Goal: Communication & Community: Connect with others

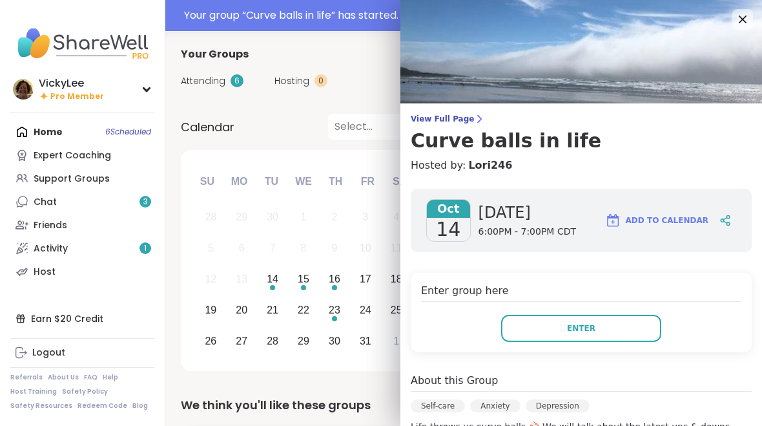
click at [627, 326] on button "Enter" at bounding box center [581, 328] width 160 height 27
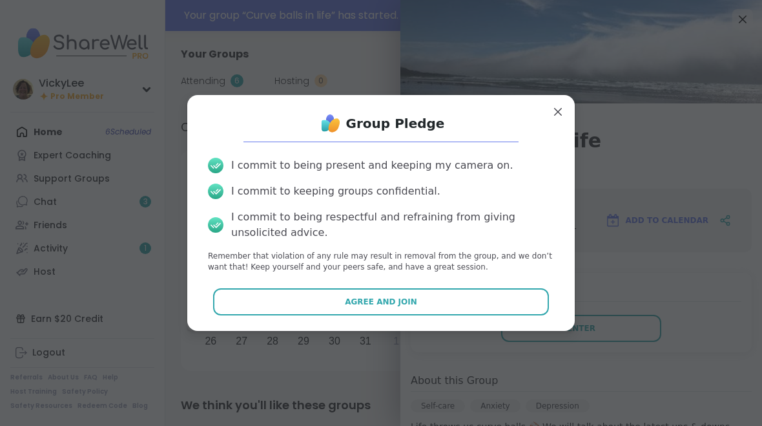
click at [420, 306] on button "Agree and Join" at bounding box center [381, 301] width 336 height 27
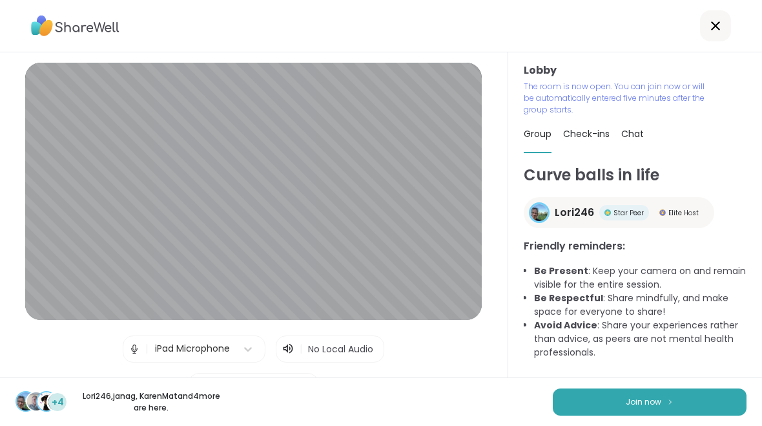
click at [694, 400] on button "Join now" at bounding box center [650, 401] width 194 height 27
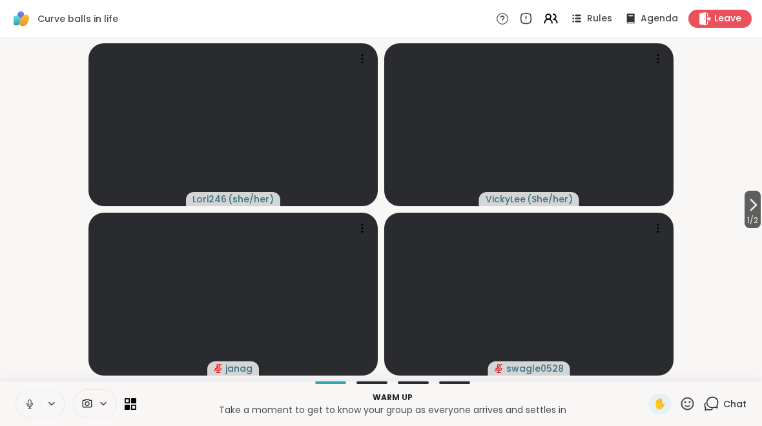
click at [26, 402] on icon at bounding box center [30, 404] width 12 height 12
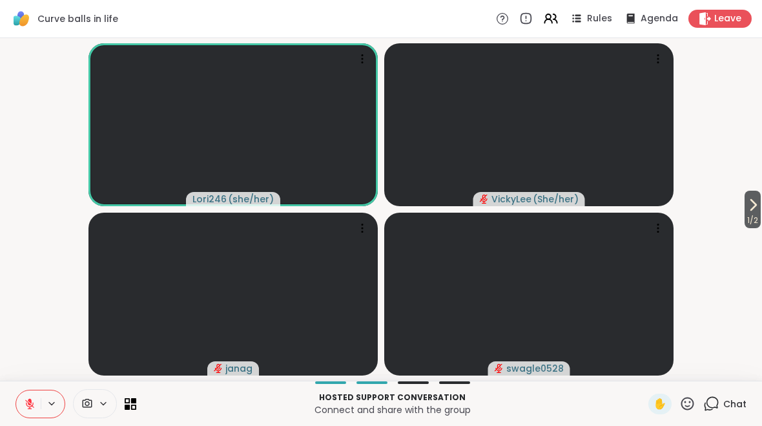
click at [38, 403] on button at bounding box center [28, 403] width 25 height 27
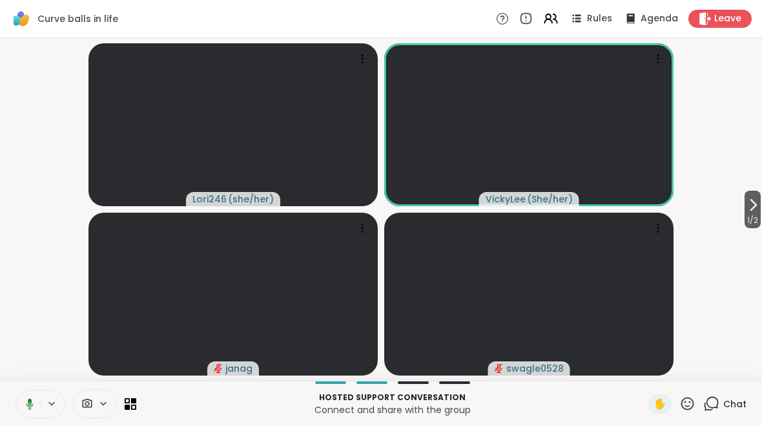
click at [626, 167] on video at bounding box center [528, 124] width 289 height 163
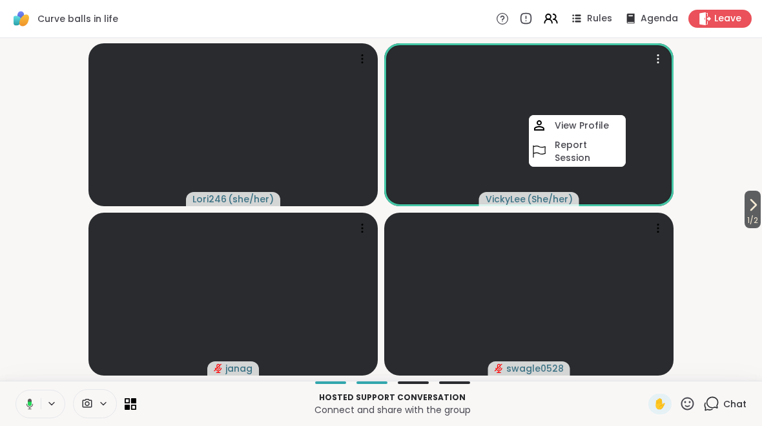
click at [657, 61] on icon at bounding box center [658, 58] width 13 height 13
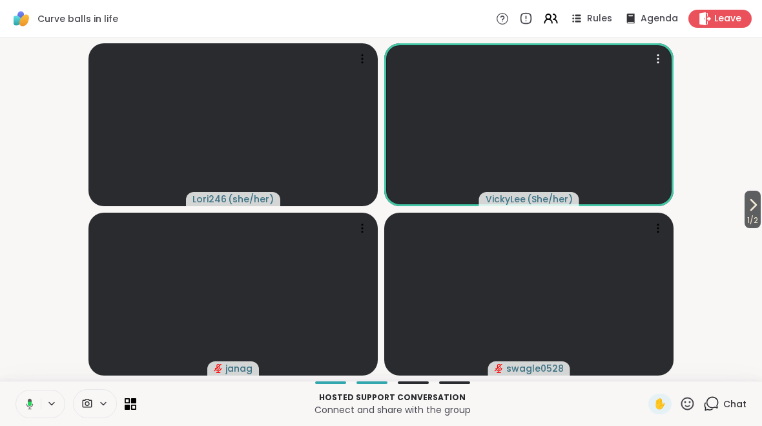
click at [657, 58] on icon at bounding box center [658, 58] width 13 height 13
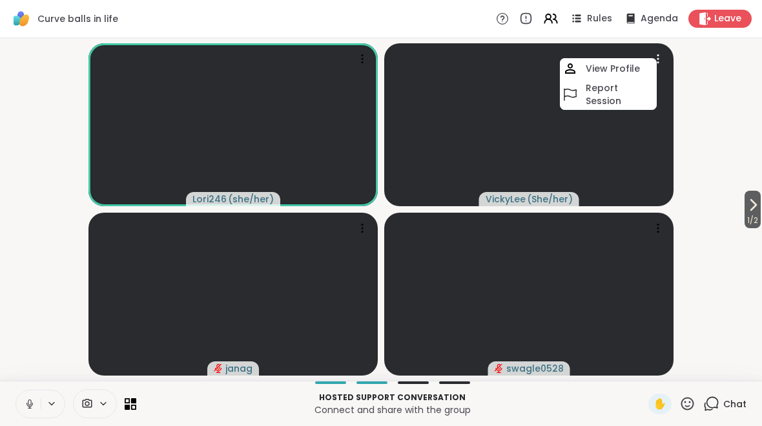
click at [663, 52] on icon at bounding box center [658, 58] width 13 height 13
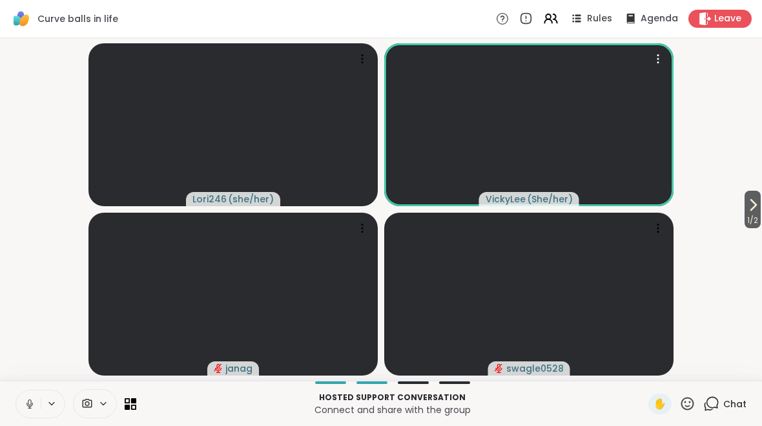
click at [46, 403] on icon at bounding box center [51, 403] width 10 height 11
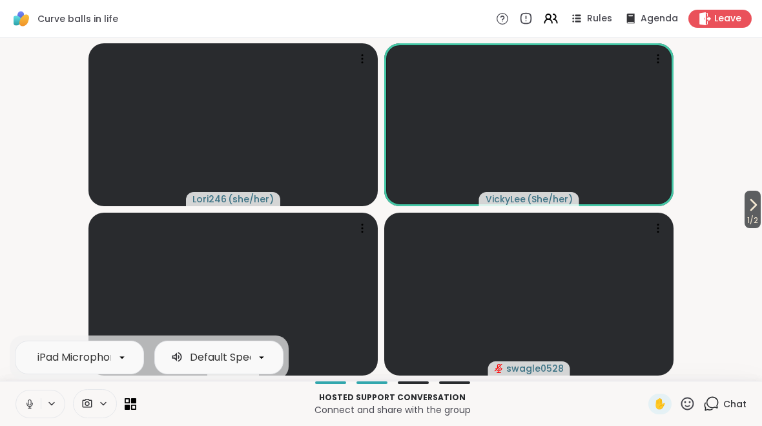
click at [251, 362] on div at bounding box center [262, 357] width 22 height 22
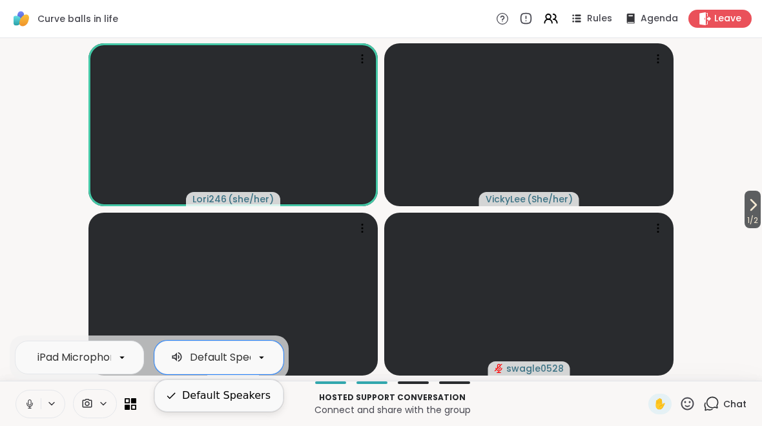
click at [131, 362] on div at bounding box center [122, 357] width 22 height 22
click at [19, 399] on button at bounding box center [28, 403] width 25 height 27
click at [723, 25] on span "Leave" at bounding box center [727, 18] width 27 height 13
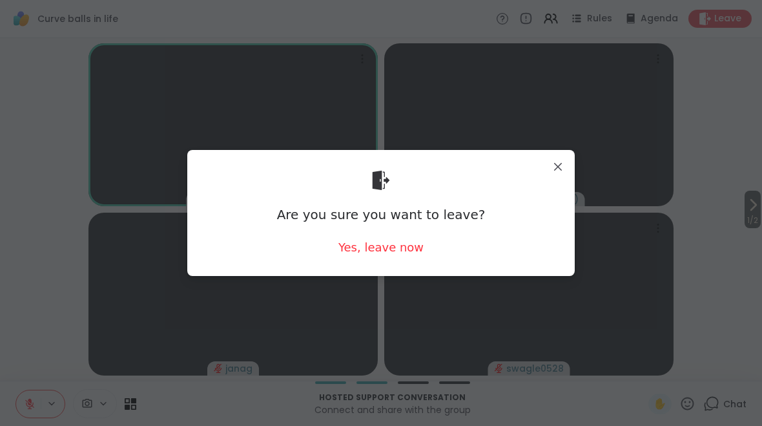
click at [374, 245] on div "Yes, leave now" at bounding box center [380, 247] width 85 height 16
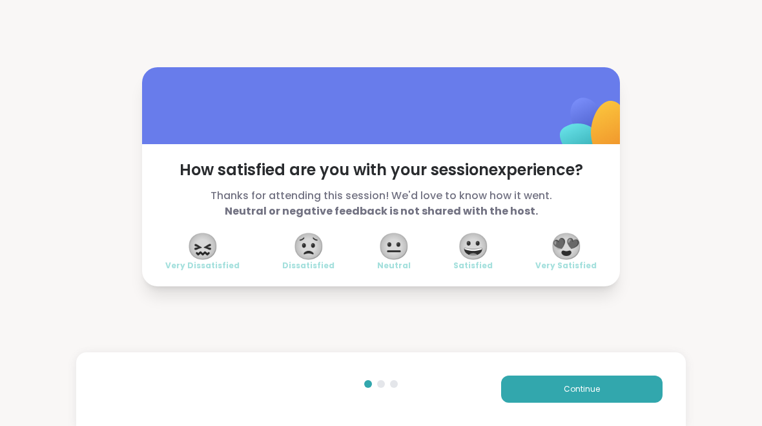
click at [564, 394] on span "Continue" at bounding box center [582, 389] width 36 height 12
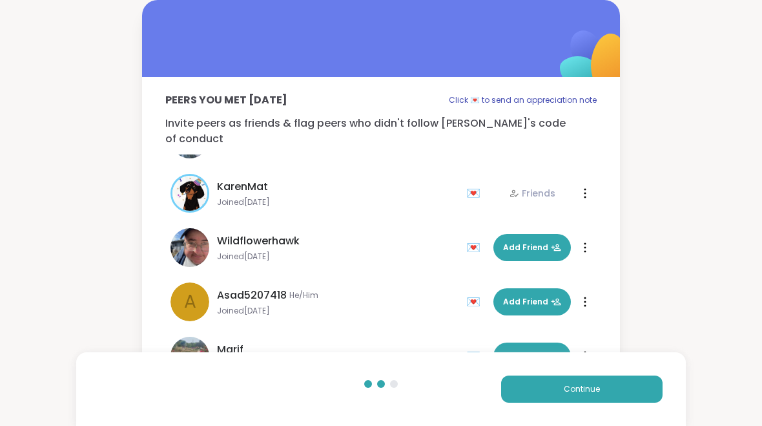
scroll to position [45, 0]
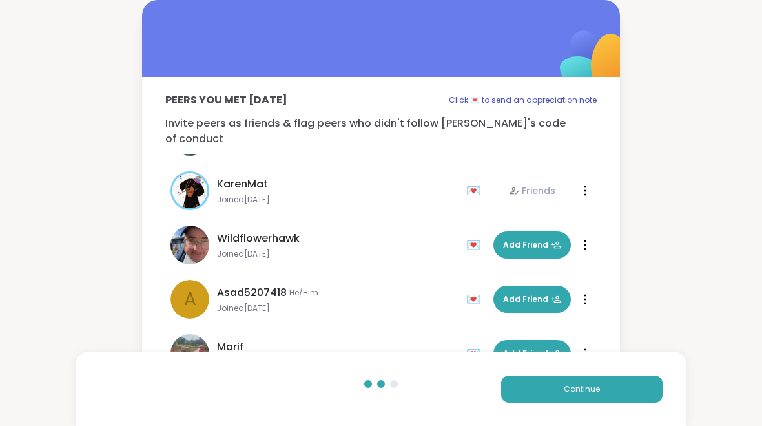
click at [627, 393] on button "Continue" at bounding box center [581, 388] width 161 height 27
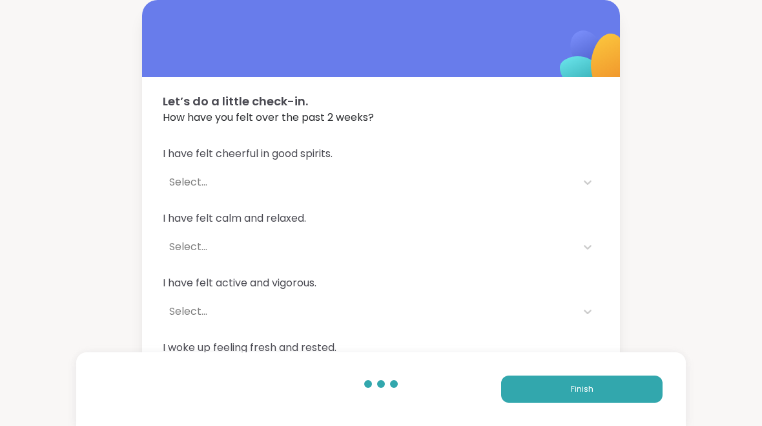
click at [613, 386] on button "Finish" at bounding box center [581, 388] width 161 height 27
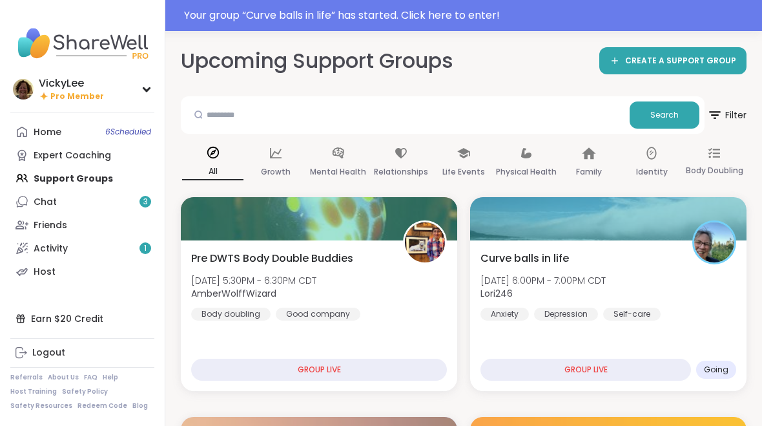
click at [500, 242] on div "Curve balls in life [DATE] 6:00PM - 7:00PM CDT Lori246 Anxiety [MEDICAL_DATA] S…" at bounding box center [608, 315] width 276 height 150
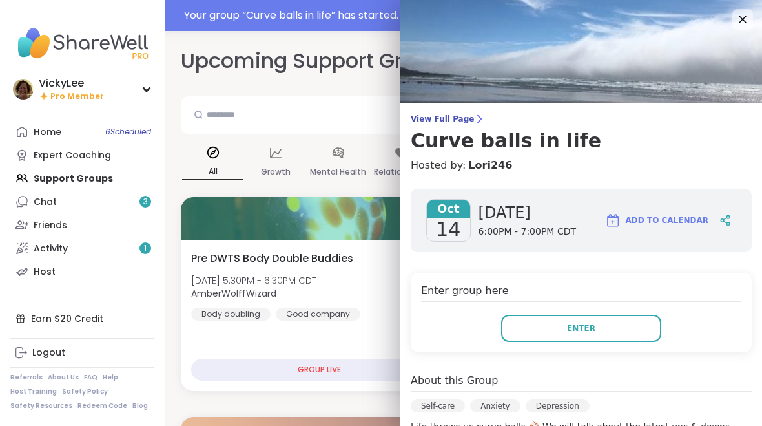
click at [572, 329] on span "Enter" at bounding box center [581, 328] width 28 height 12
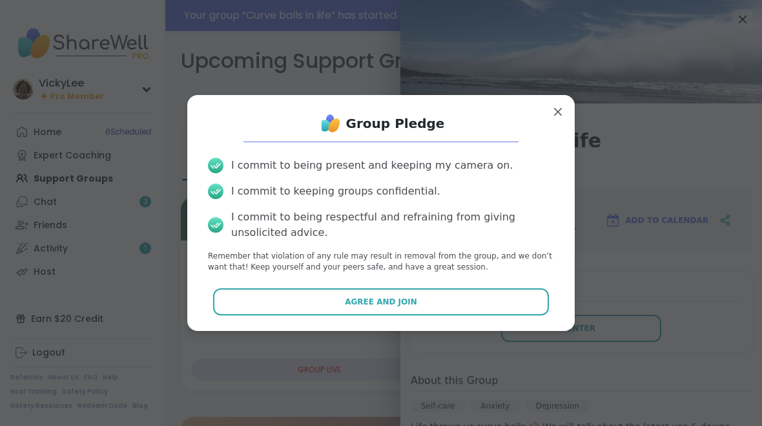
click at [374, 293] on button "Agree and Join" at bounding box center [381, 301] width 336 height 27
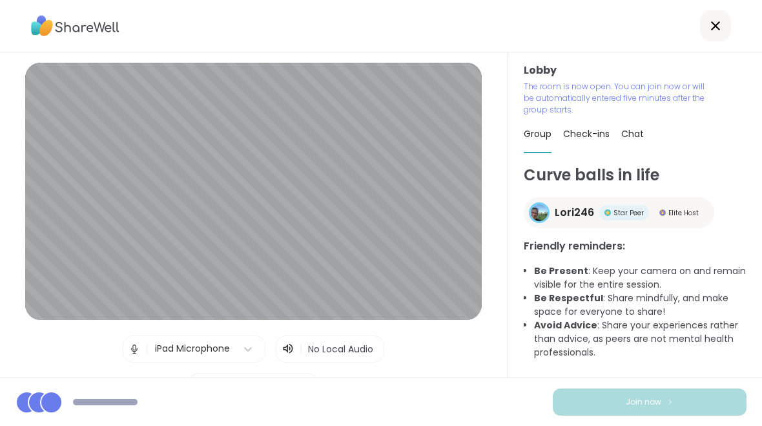
click at [296, 349] on div "| No Local Audio" at bounding box center [330, 348] width 108 height 27
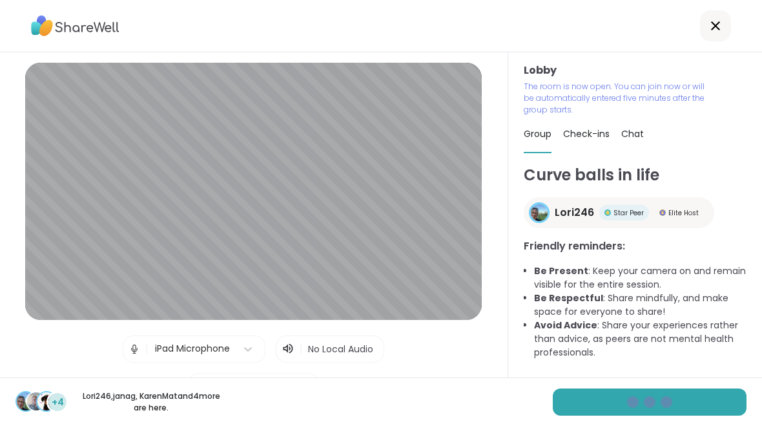
click at [286, 352] on icon at bounding box center [286, 348] width 5 height 8
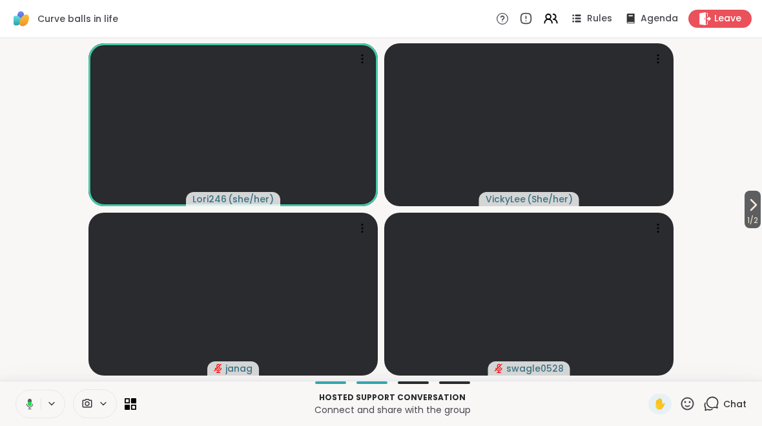
click at [49, 405] on icon at bounding box center [51, 403] width 10 height 11
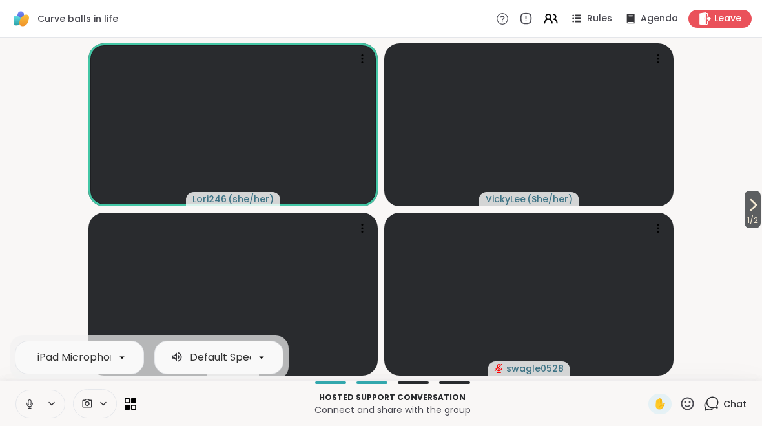
click at [21, 404] on button at bounding box center [28, 403] width 25 height 27
click at [39, 407] on button at bounding box center [28, 403] width 25 height 27
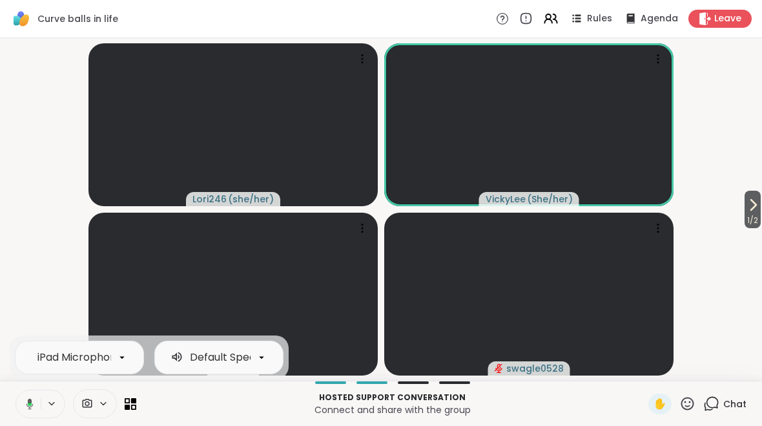
click at [749, 208] on icon at bounding box center [752, 204] width 15 height 15
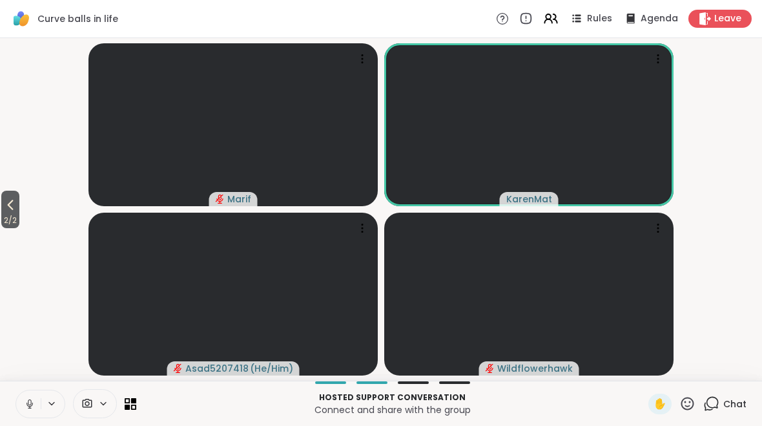
click at [48, 408] on icon at bounding box center [51, 403] width 10 height 11
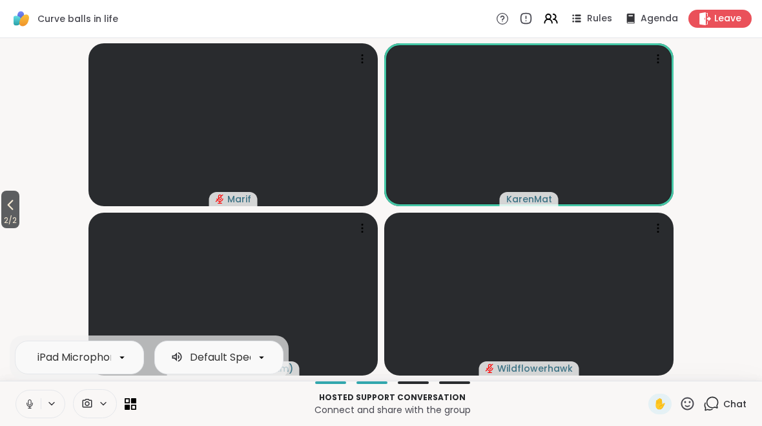
click at [55, 403] on icon at bounding box center [51, 403] width 10 height 11
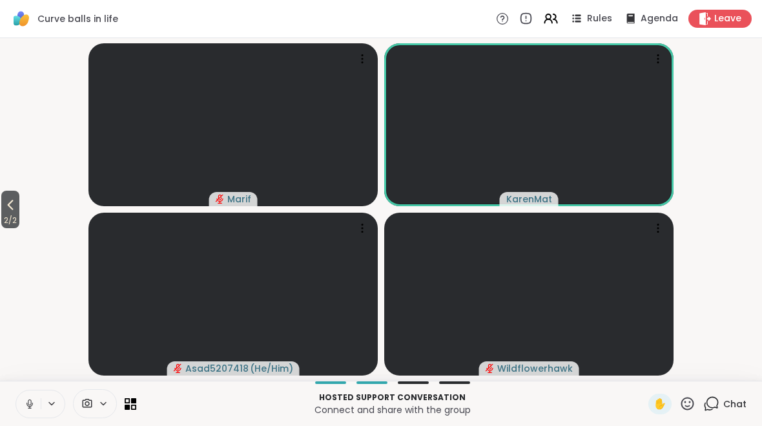
click at [21, 411] on button at bounding box center [28, 403] width 25 height 27
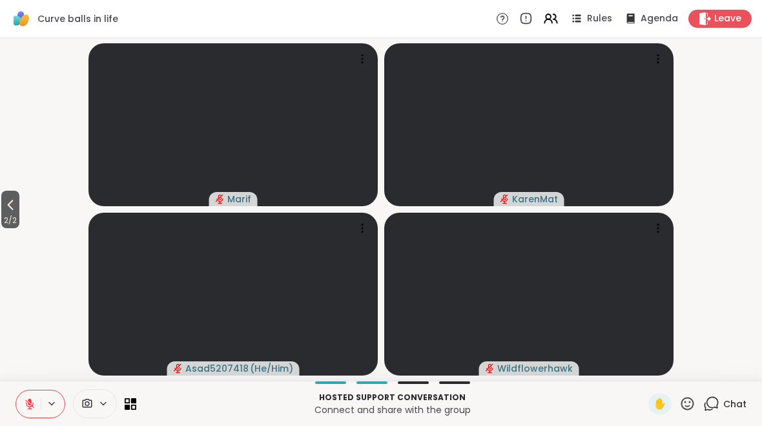
click at [6, 213] on span "2 / 2" at bounding box center [10, 219] width 18 height 15
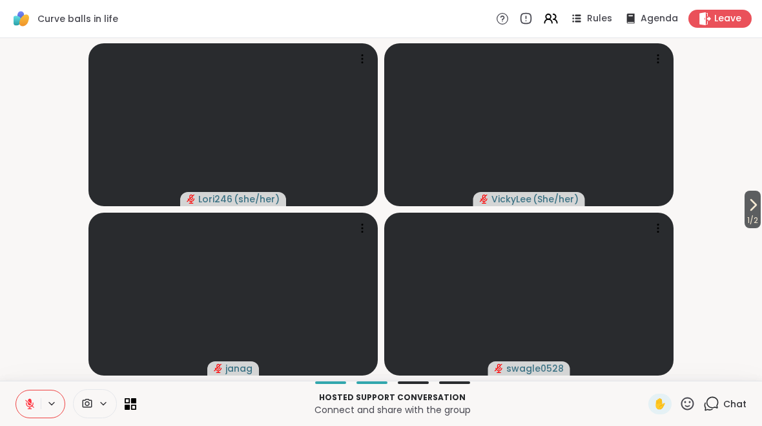
click at [756, 212] on icon at bounding box center [752, 204] width 15 height 15
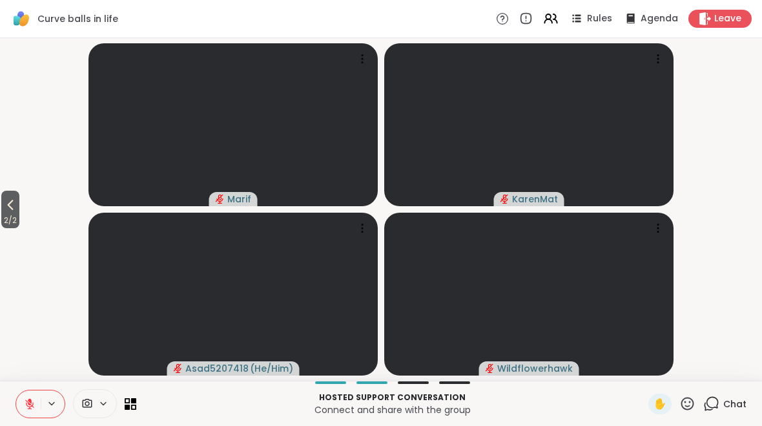
click at [15, 200] on icon at bounding box center [10, 204] width 15 height 15
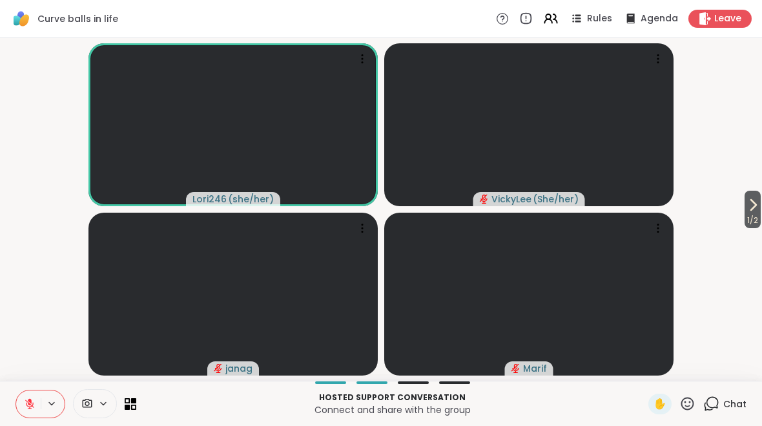
click at [756, 203] on icon at bounding box center [752, 204] width 15 height 15
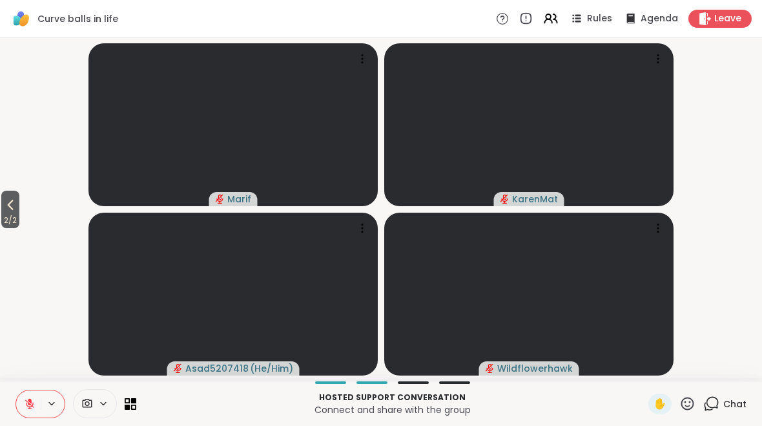
click at [18, 216] on span "2 / 2" at bounding box center [10, 219] width 18 height 15
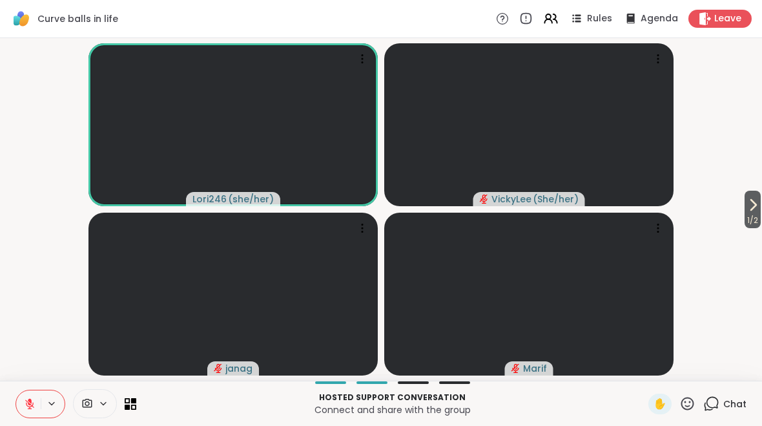
click at [759, 210] on icon at bounding box center [752, 204] width 15 height 15
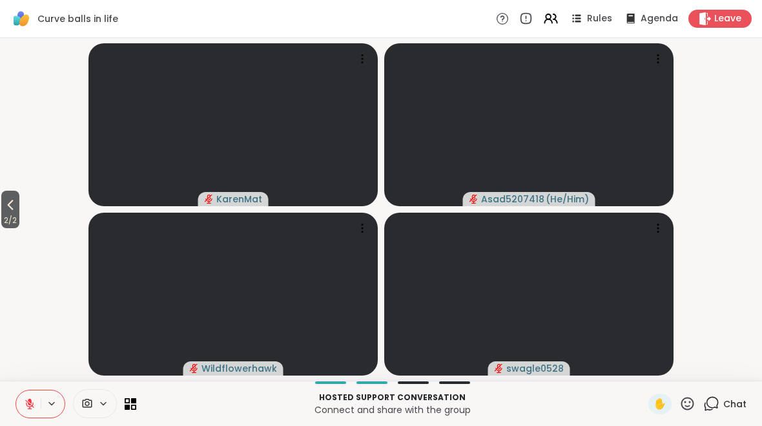
click at [5, 209] on icon at bounding box center [10, 204] width 15 height 15
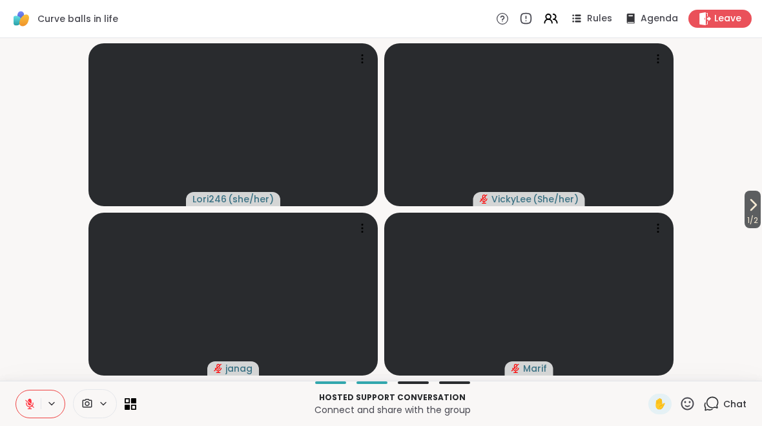
click at [749, 208] on icon at bounding box center [752, 204] width 15 height 15
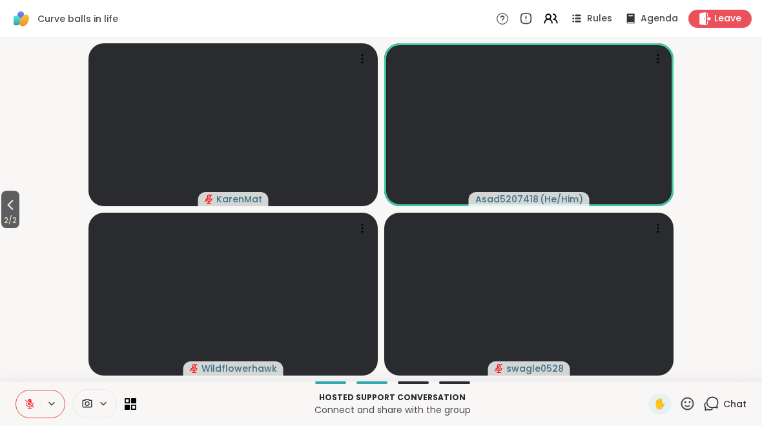
click at [683, 406] on icon at bounding box center [687, 403] width 13 height 13
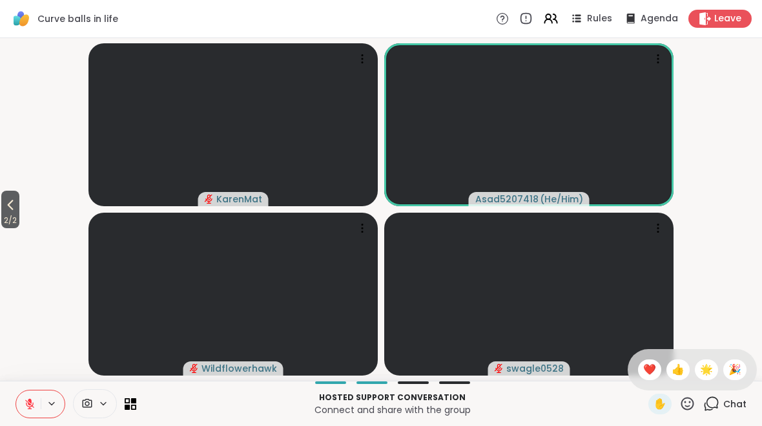
click at [672, 370] on span "👍" at bounding box center [678, 369] width 13 height 15
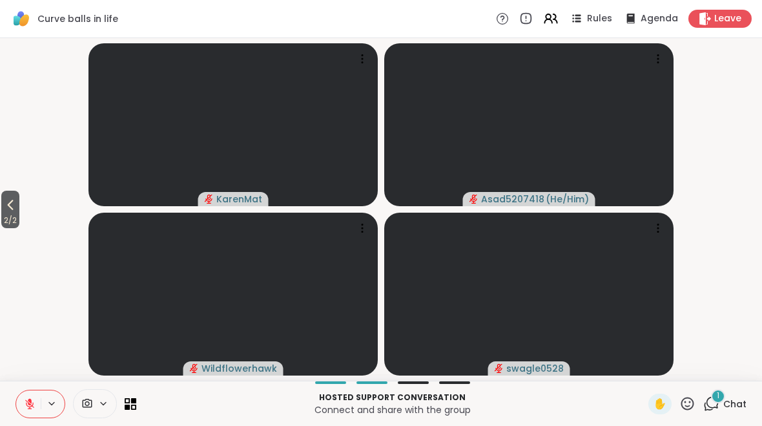
click at [14, 206] on icon at bounding box center [10, 204] width 15 height 15
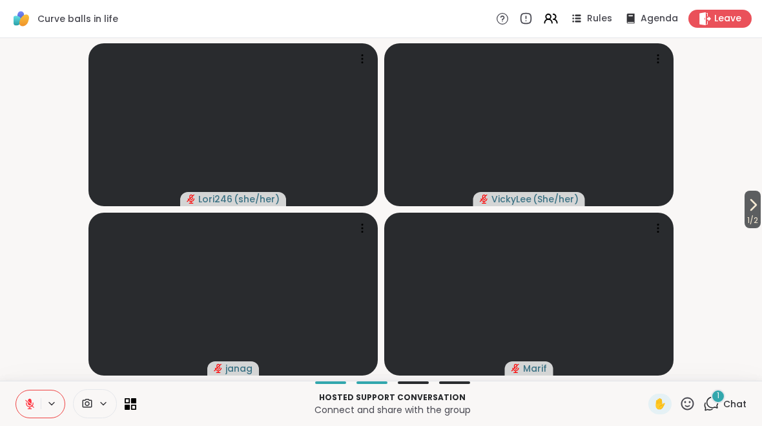
click at [753, 217] on span "1 / 2" at bounding box center [753, 219] width 16 height 15
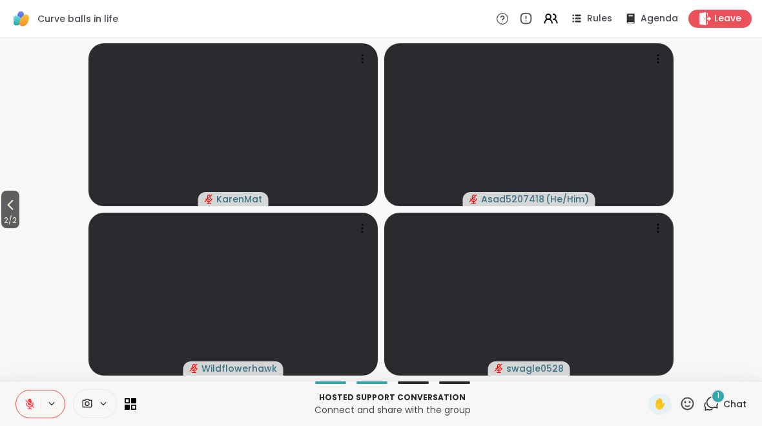
click at [10, 208] on icon at bounding box center [10, 204] width 15 height 15
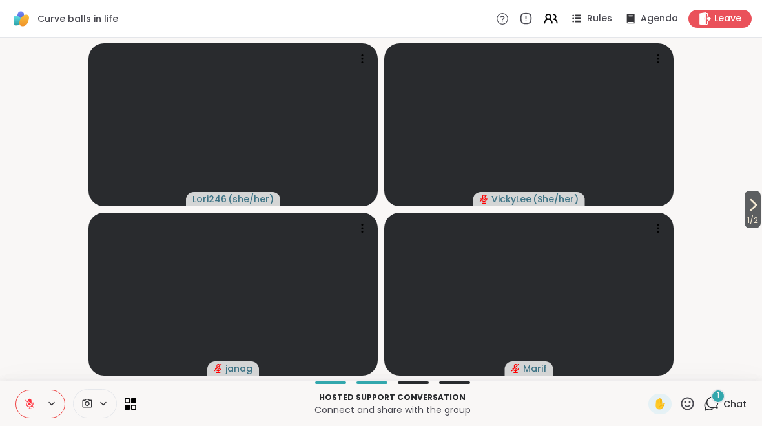
click at [751, 212] on span "1 / 2" at bounding box center [753, 219] width 16 height 15
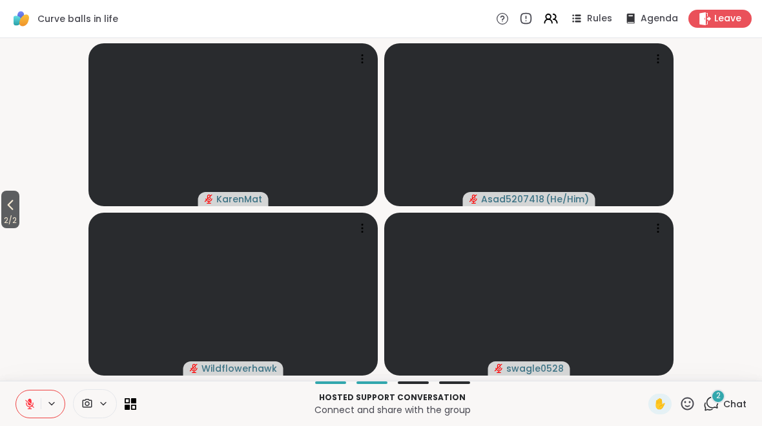
click at [6, 216] on span "2 / 2" at bounding box center [10, 219] width 18 height 15
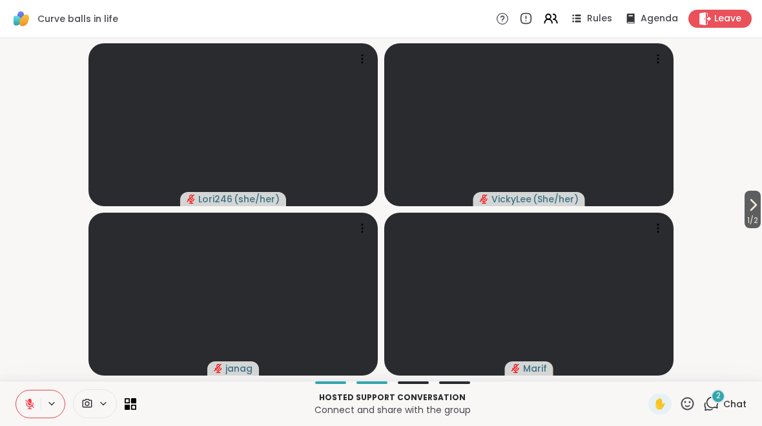
click at [747, 215] on span "1 / 2" at bounding box center [753, 219] width 16 height 15
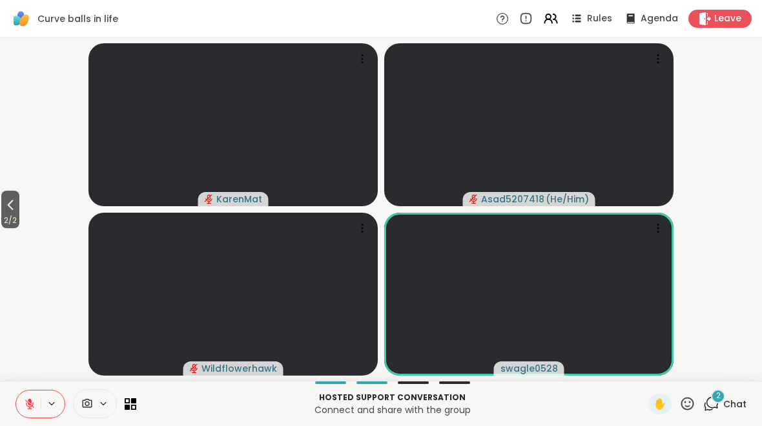
click at [692, 408] on icon at bounding box center [687, 403] width 13 height 13
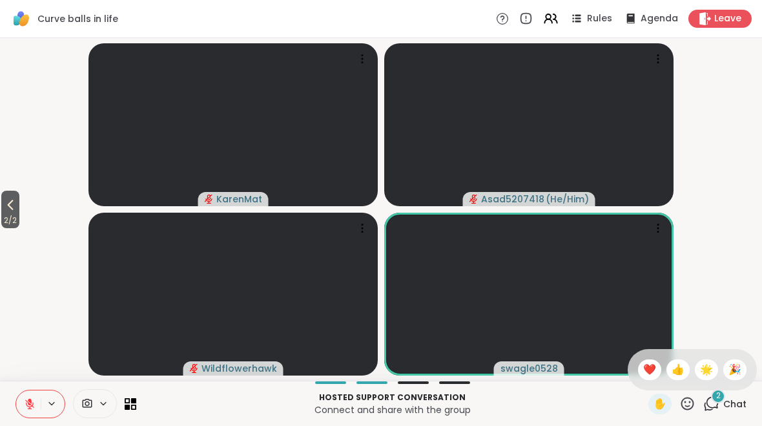
click at [652, 376] on span "❤️" at bounding box center [649, 369] width 13 height 15
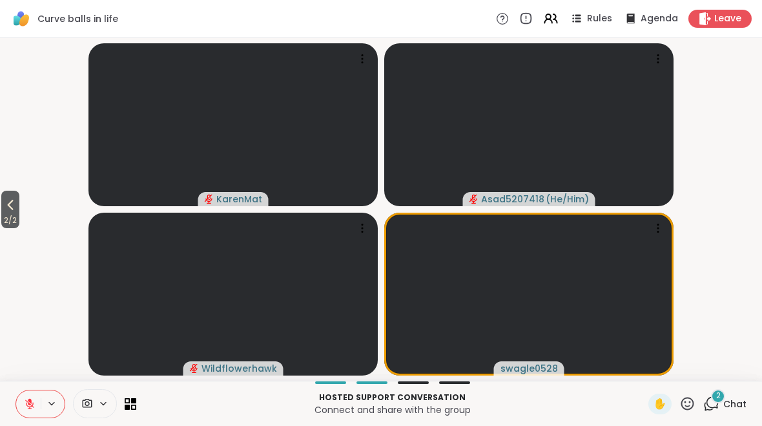
click at [696, 405] on icon at bounding box center [687, 403] width 16 height 16
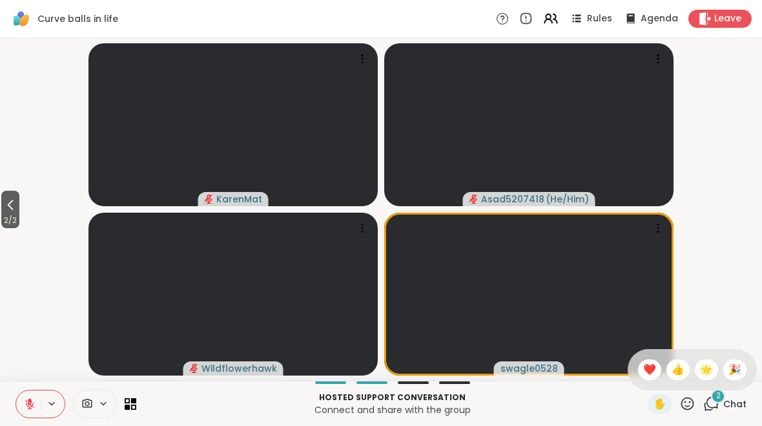
click at [652, 373] on span "❤️" at bounding box center [649, 369] width 13 height 15
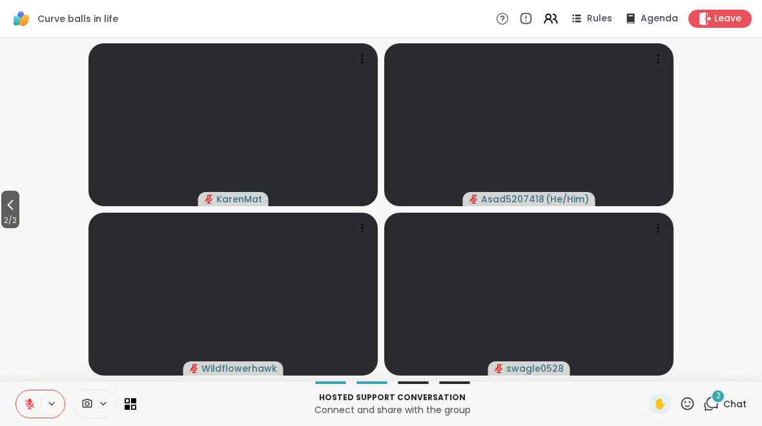
click at [14, 209] on icon at bounding box center [11, 205] width 6 height 10
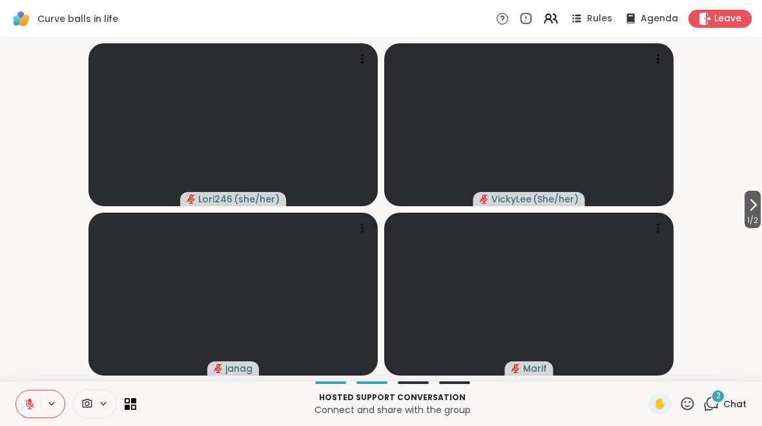
click at [752, 210] on icon at bounding box center [752, 204] width 15 height 15
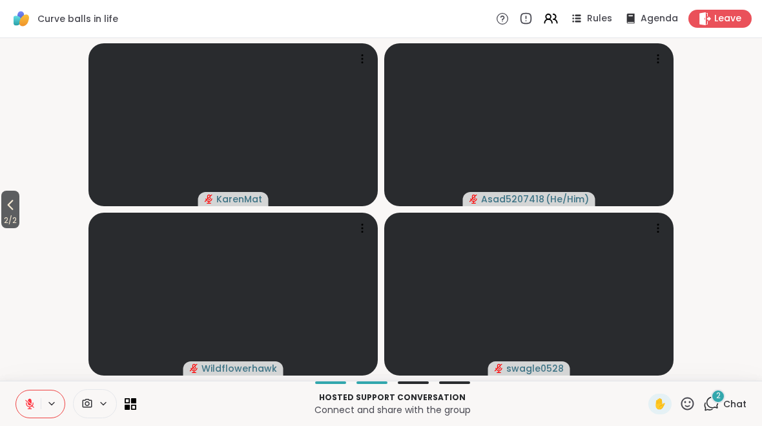
click at [6, 205] on icon at bounding box center [10, 204] width 15 height 15
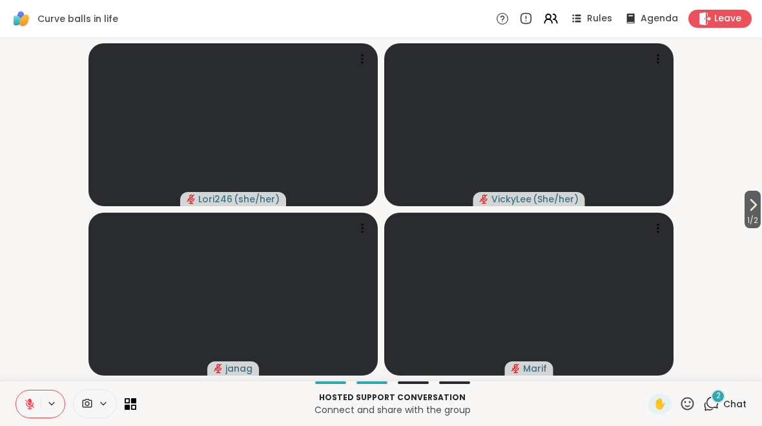
click at [26, 405] on icon at bounding box center [30, 404] width 12 height 12
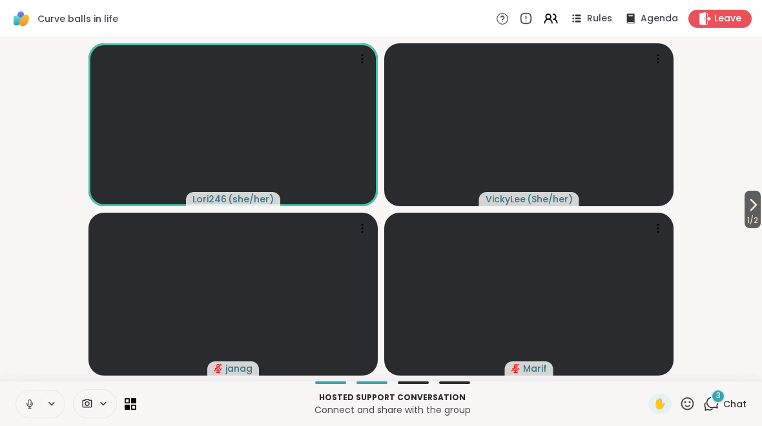
click at [45, 406] on button at bounding box center [53, 403] width 24 height 11
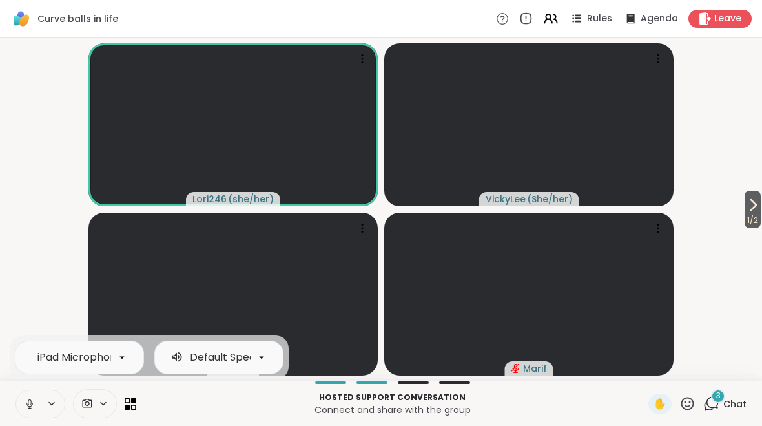
click at [29, 406] on icon at bounding box center [30, 404] width 12 height 12
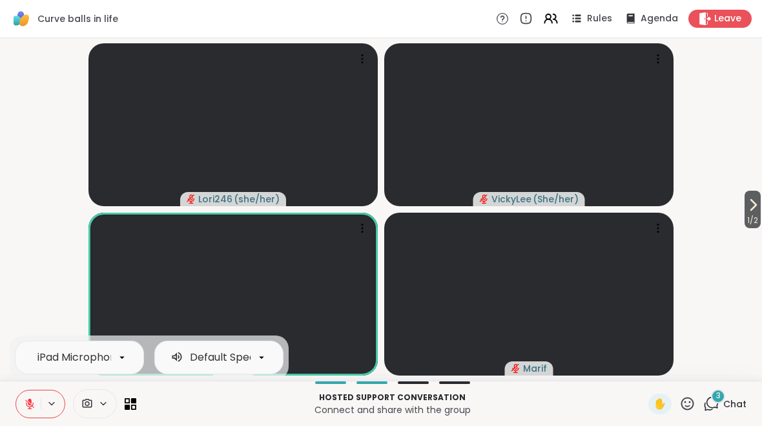
click at [19, 278] on video-player-container "1 / 2 Lori246 ( she/her ) [PERSON_NAME] ( She/her ) [PERSON_NAME]" at bounding box center [381, 209] width 747 height 332
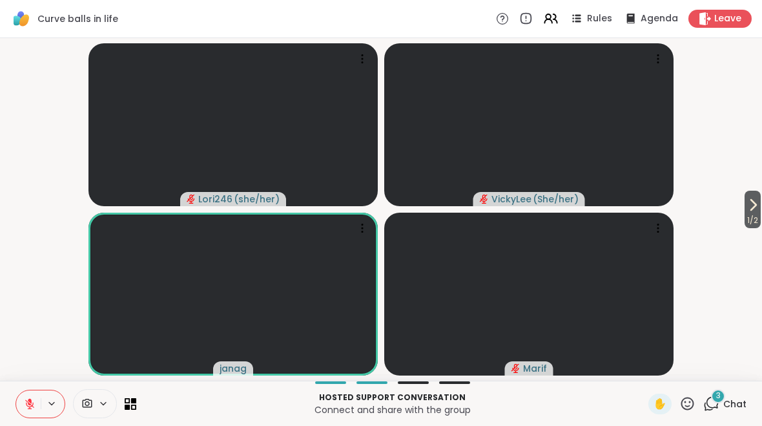
click at [696, 403] on icon at bounding box center [687, 403] width 16 height 16
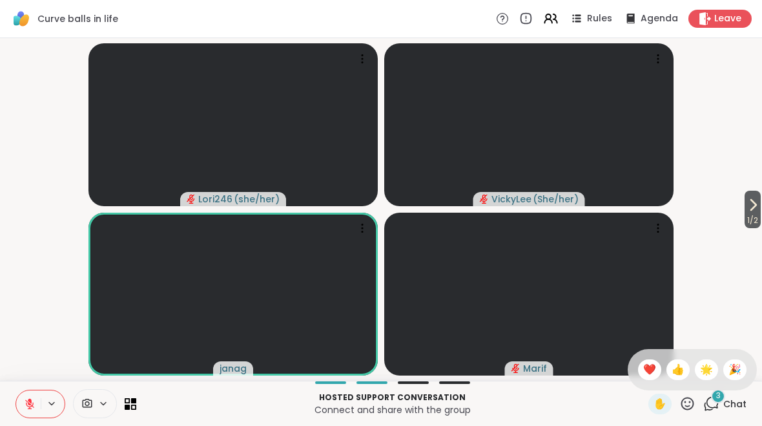
click at [650, 378] on div "❤️" at bounding box center [649, 369] width 23 height 21
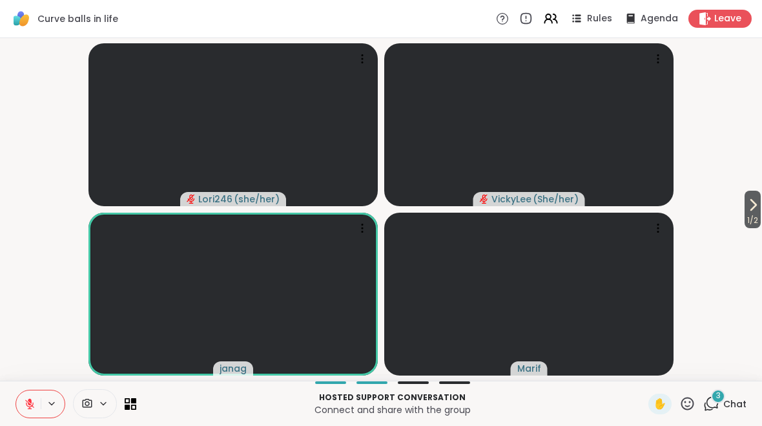
click at [687, 409] on icon at bounding box center [687, 403] width 13 height 13
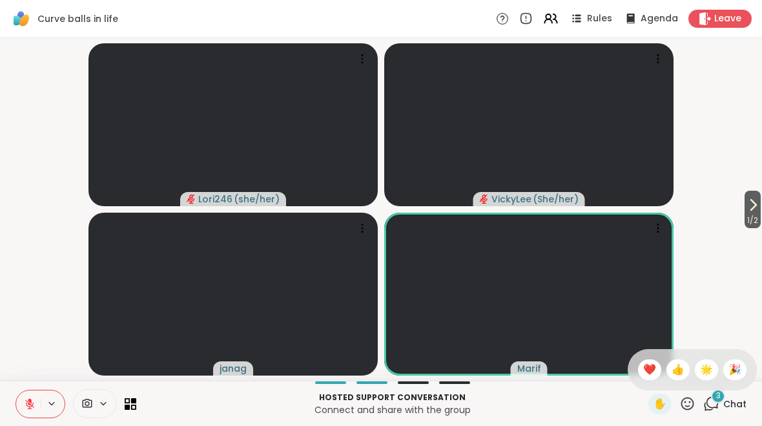
click at [648, 375] on span "❤️" at bounding box center [649, 369] width 13 height 15
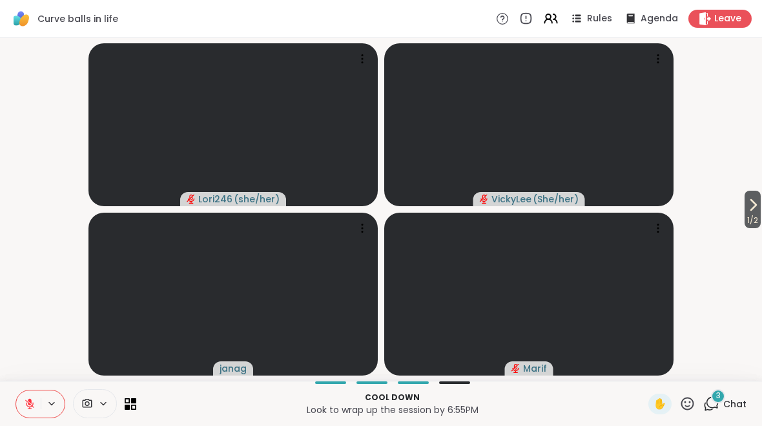
click at [680, 404] on icon at bounding box center [687, 403] width 16 height 16
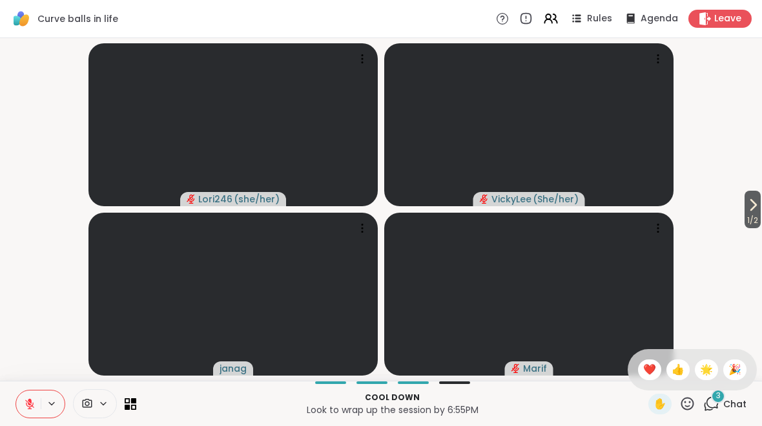
click at [676, 368] on span "👍" at bounding box center [678, 369] width 13 height 15
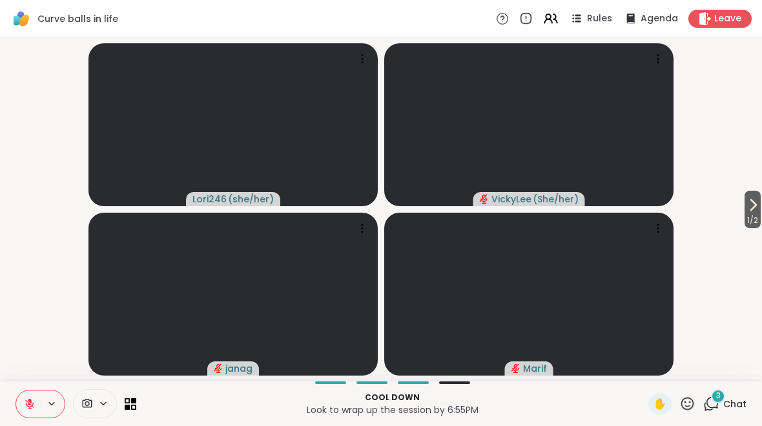
click at [750, 215] on span "1 / 2" at bounding box center [753, 219] width 16 height 15
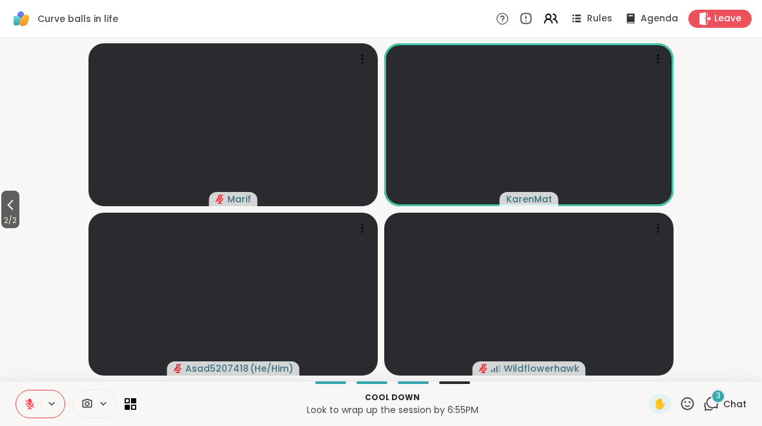
click at [690, 410] on icon at bounding box center [687, 403] width 16 height 16
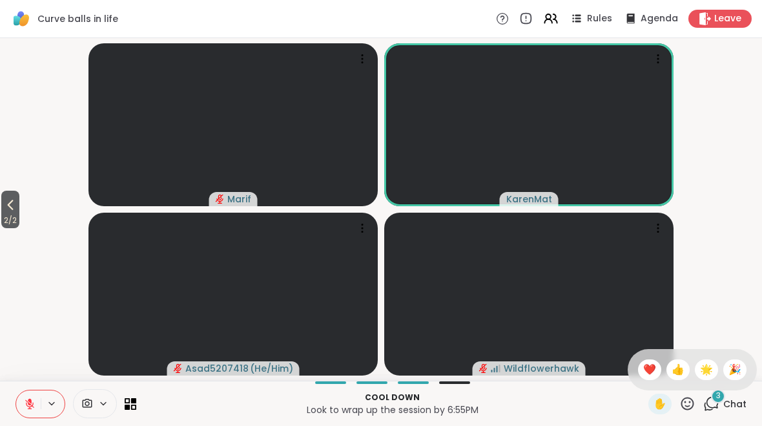
click at [650, 375] on span "❤️" at bounding box center [649, 369] width 13 height 15
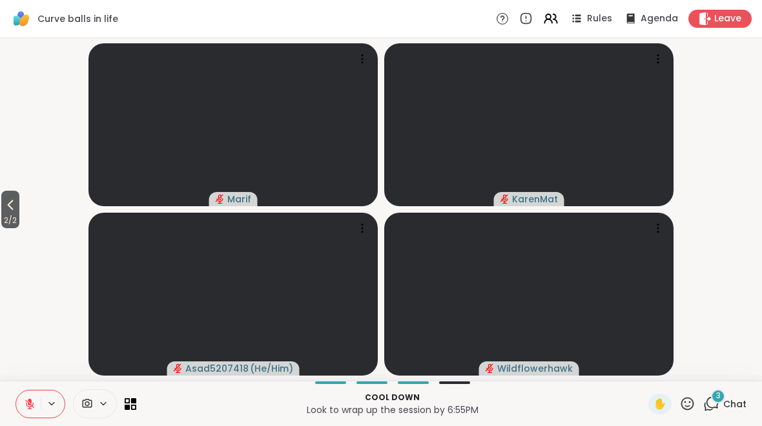
click at [52, 406] on icon at bounding box center [51, 403] width 10 height 11
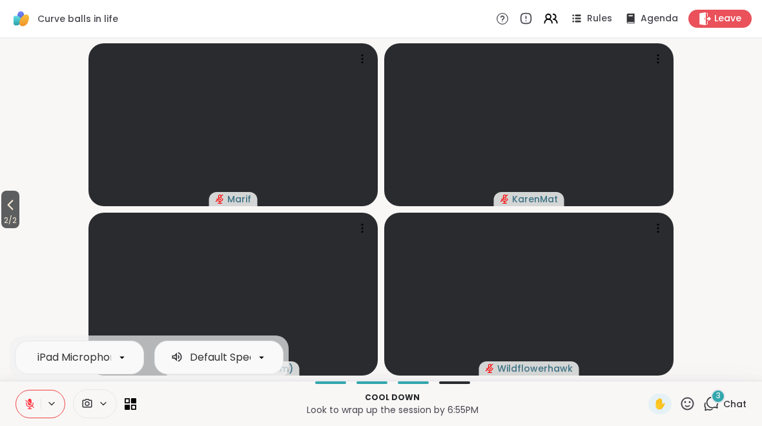
click at [31, 412] on button at bounding box center [28, 403] width 25 height 27
click at [50, 406] on icon at bounding box center [51, 403] width 10 height 11
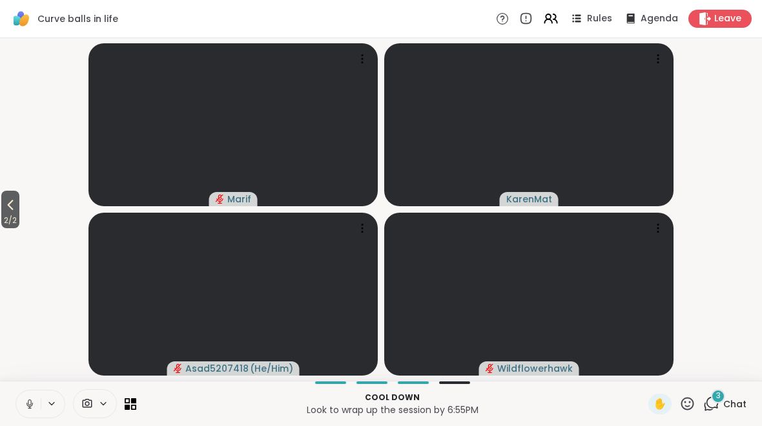
click at [22, 415] on button at bounding box center [28, 403] width 25 height 27
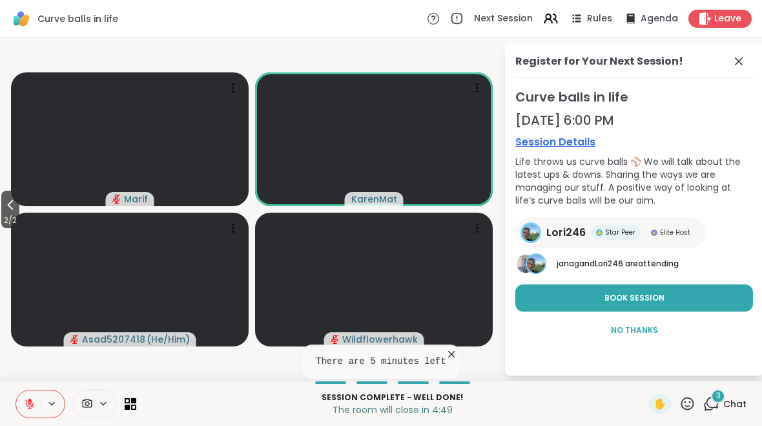
click at [662, 302] on span "Book Session" at bounding box center [634, 298] width 60 height 12
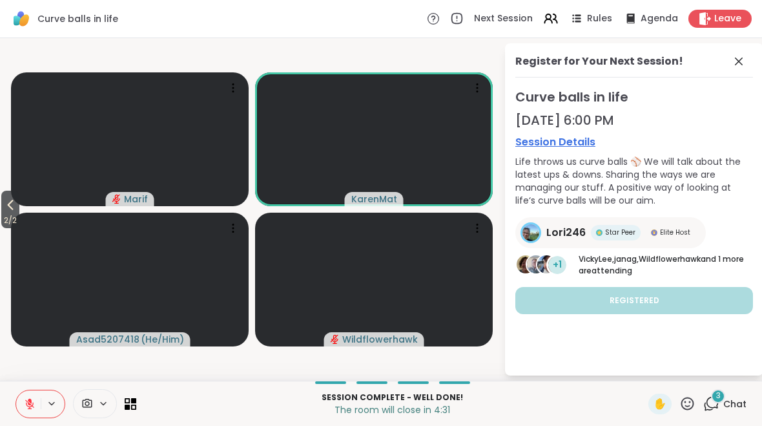
click at [48, 406] on icon at bounding box center [51, 403] width 10 height 11
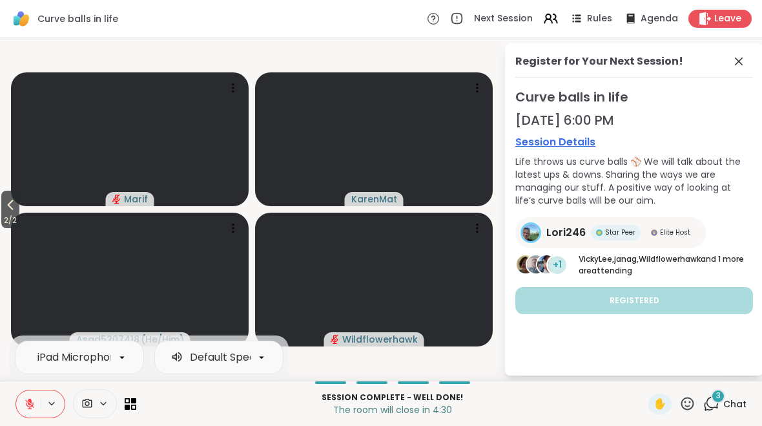
click at [27, 400] on icon at bounding box center [29, 403] width 9 height 9
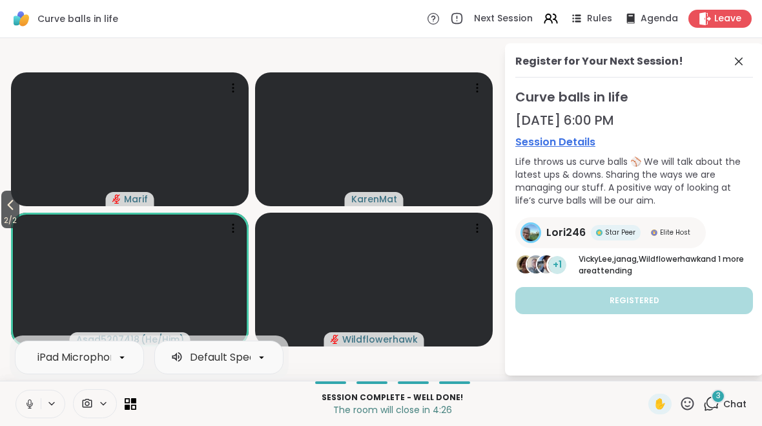
click at [51, 407] on icon at bounding box center [51, 403] width 10 height 11
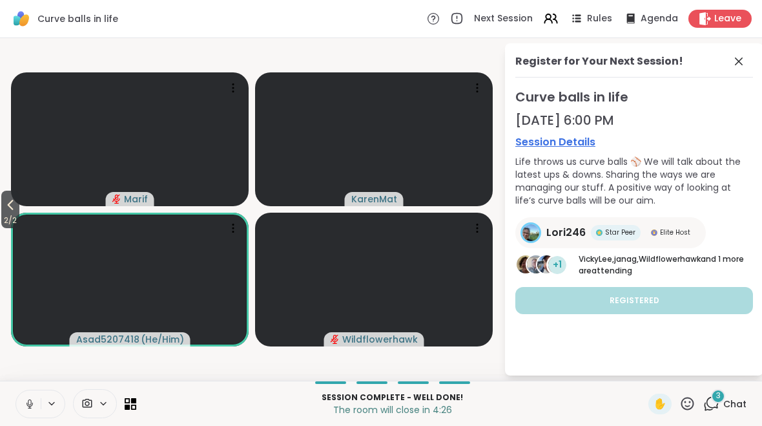
click at [34, 408] on icon at bounding box center [30, 404] width 12 height 12
click at [692, 407] on icon at bounding box center [687, 403] width 16 height 16
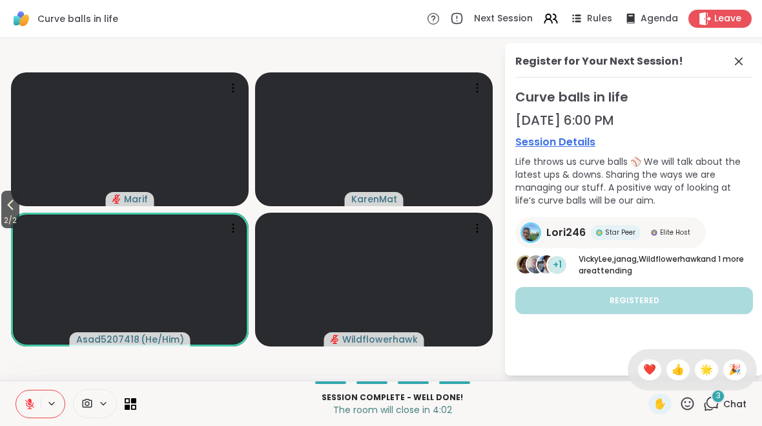
click at [646, 370] on span "❤️" at bounding box center [649, 369] width 13 height 15
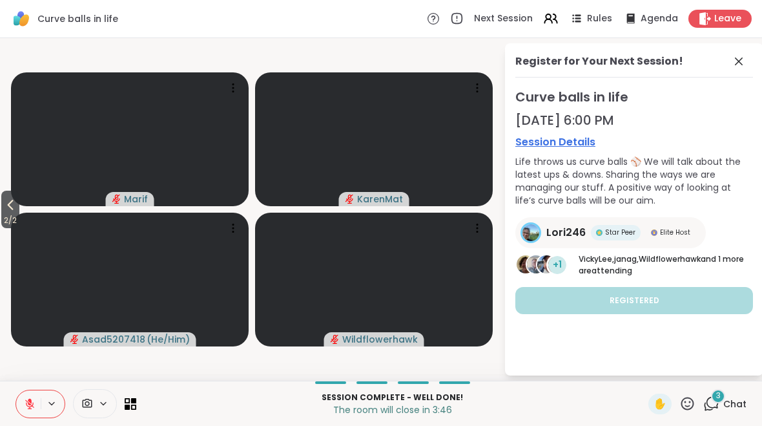
click at [7, 216] on span "2 / 2" at bounding box center [10, 219] width 18 height 15
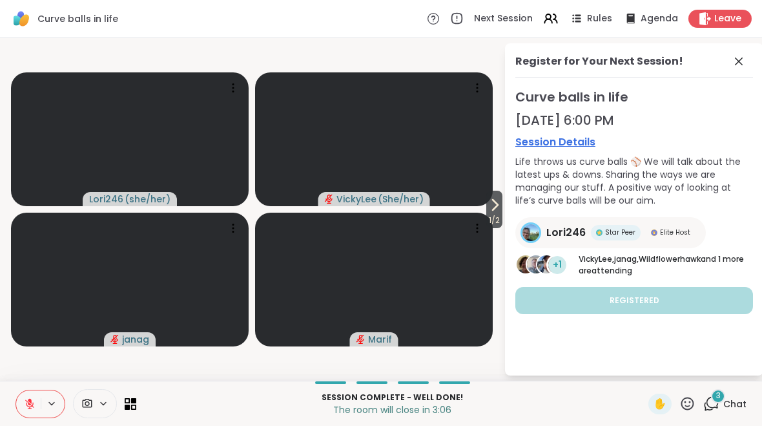
click at [688, 410] on icon at bounding box center [687, 403] width 16 height 16
click at [654, 376] on div "❤️" at bounding box center [649, 369] width 23 height 21
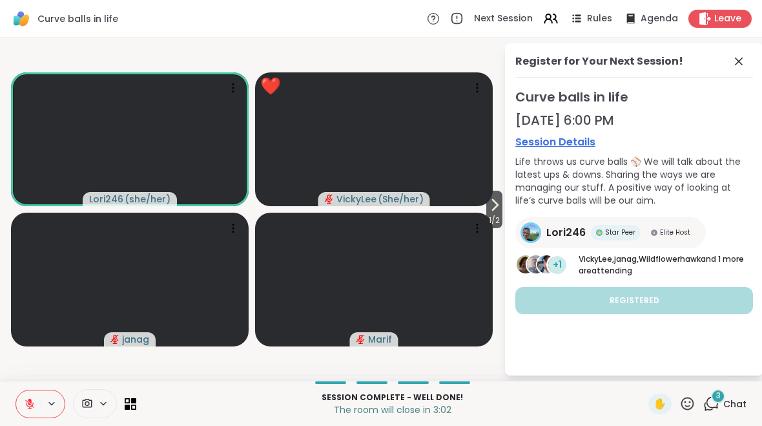
click at [41, 408] on button at bounding box center [53, 403] width 24 height 11
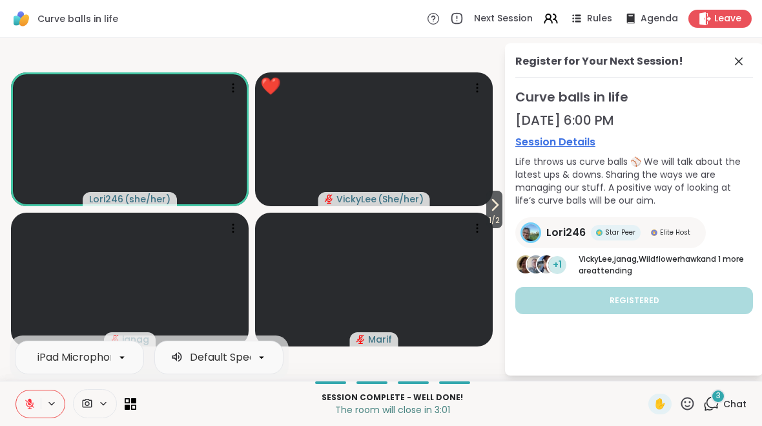
click at [36, 402] on button at bounding box center [28, 403] width 25 height 27
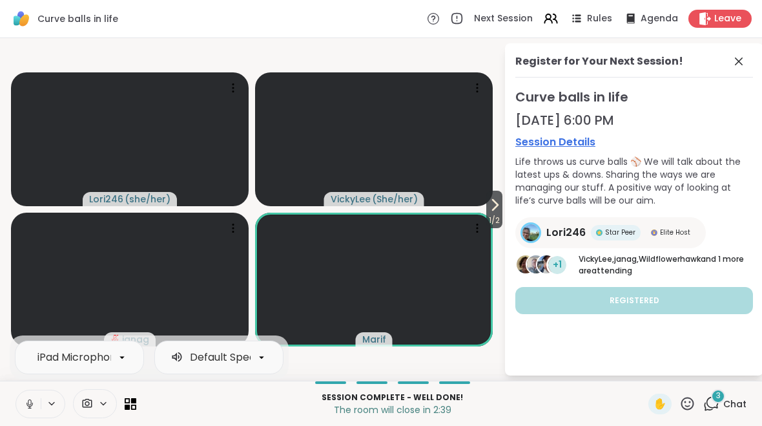
click at [34, 406] on icon at bounding box center [30, 404] width 12 height 12
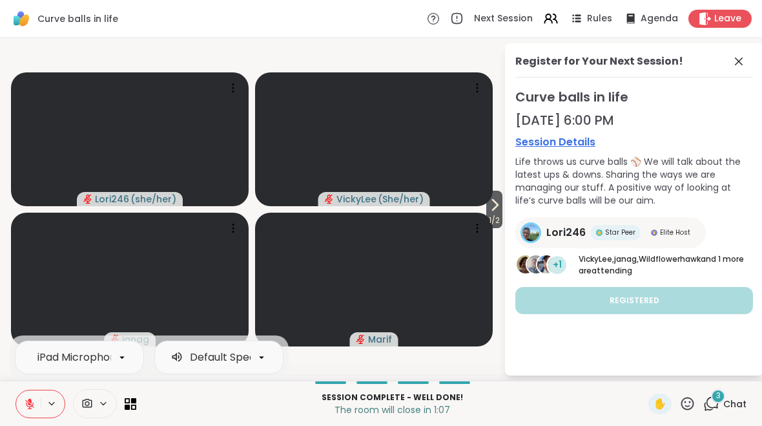
click at [685, 402] on icon at bounding box center [687, 403] width 16 height 16
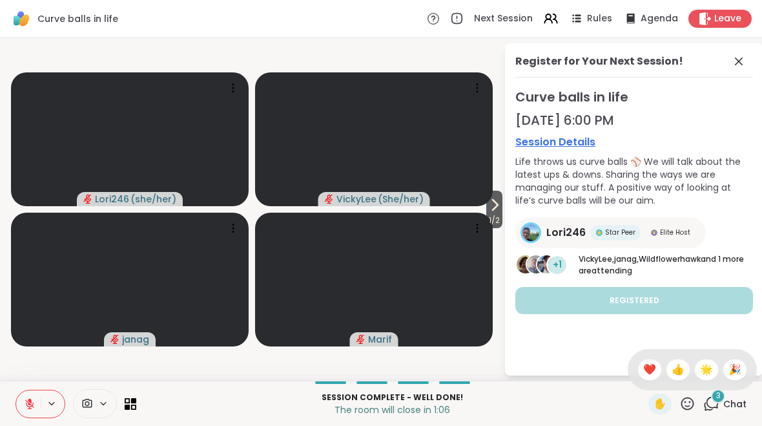
click at [650, 373] on span "❤️" at bounding box center [649, 369] width 13 height 15
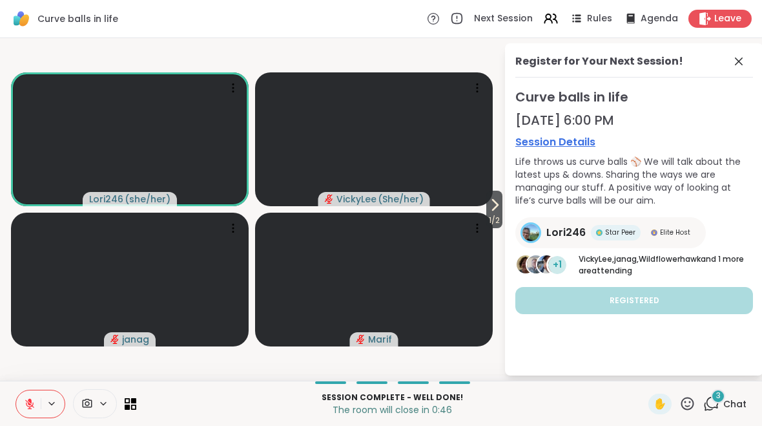
click at [489, 212] on icon at bounding box center [494, 204] width 15 height 15
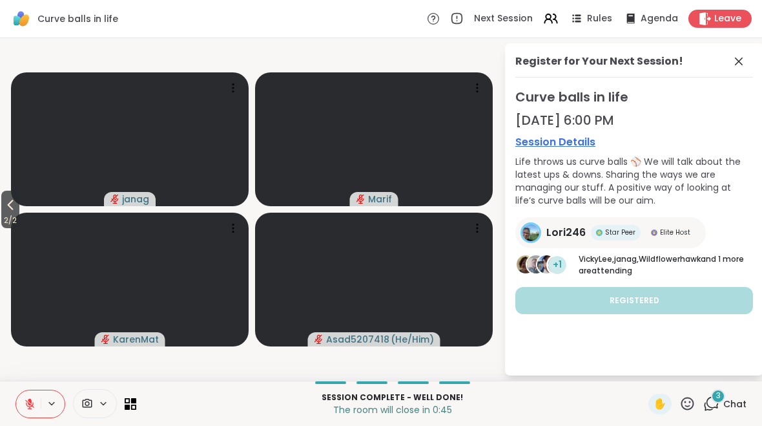
click at [5, 216] on span "2 / 2" at bounding box center [10, 219] width 18 height 15
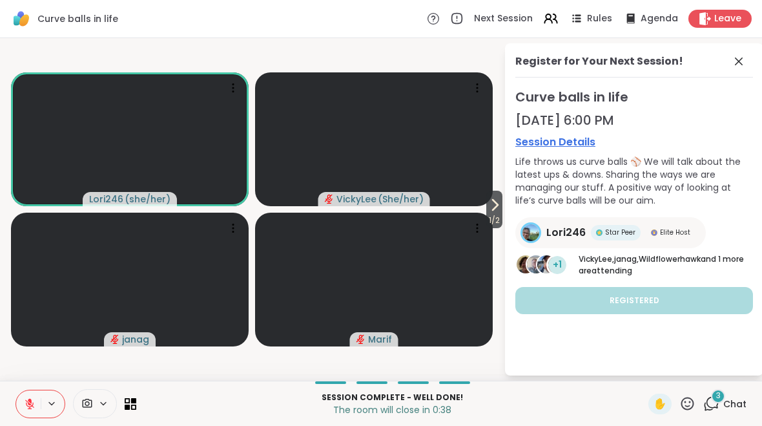
click at [724, 405] on span "Chat" at bounding box center [734, 403] width 23 height 13
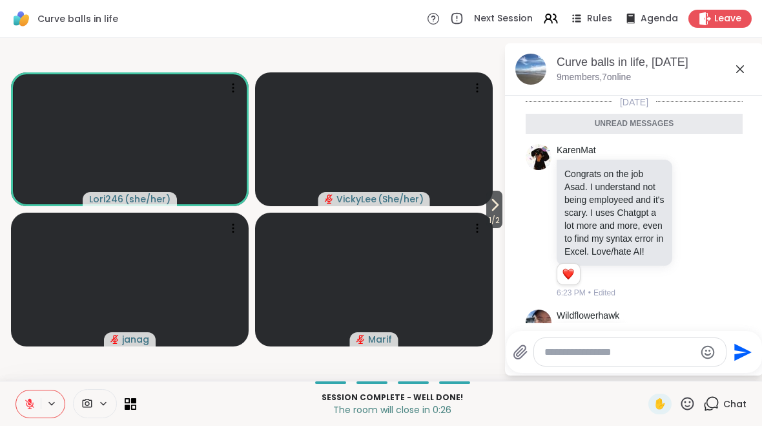
click at [690, 400] on icon at bounding box center [687, 403] width 16 height 16
click at [650, 372] on span "❤️" at bounding box center [649, 369] width 13 height 15
click at [727, 19] on span "Leave" at bounding box center [727, 18] width 27 height 13
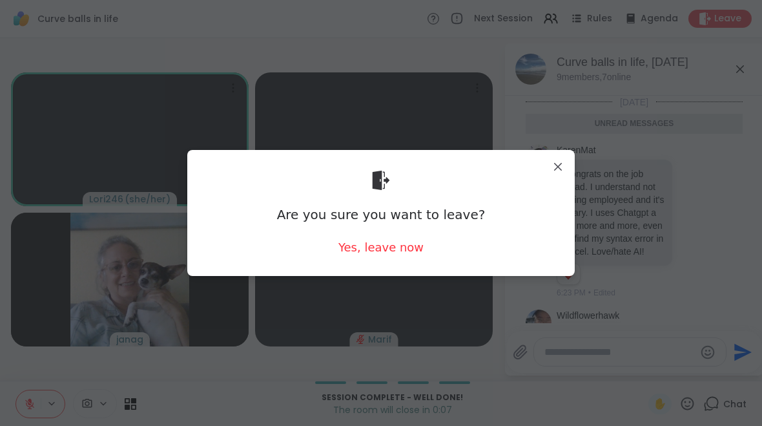
click at [375, 253] on div "Yes, leave now" at bounding box center [380, 247] width 85 height 16
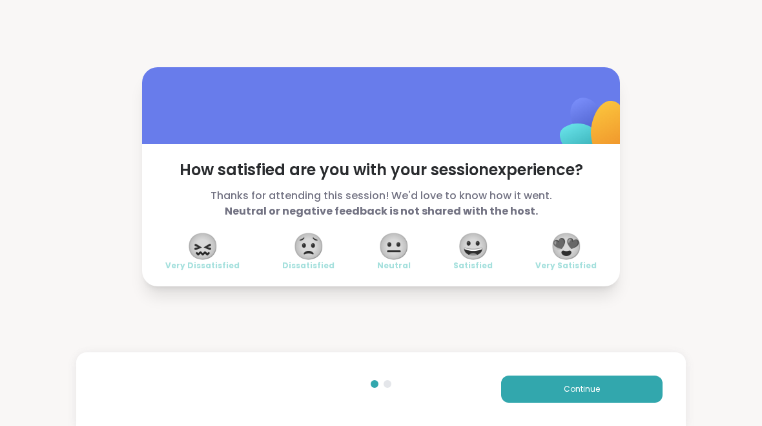
click at [577, 251] on span "😍" at bounding box center [566, 245] width 32 height 23
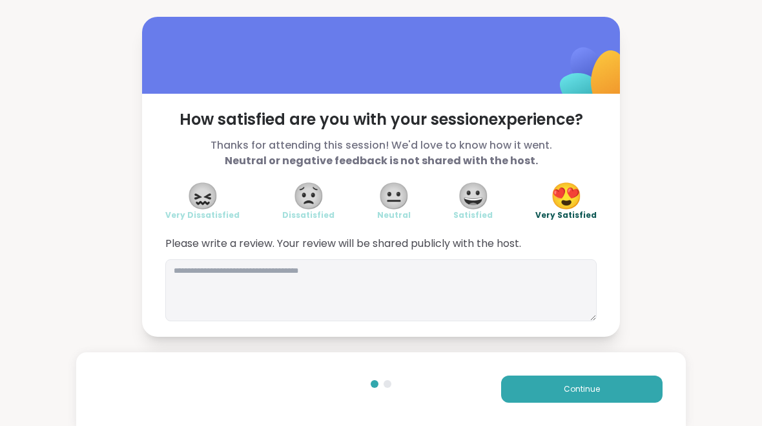
click at [623, 382] on button "Continue" at bounding box center [581, 388] width 161 height 27
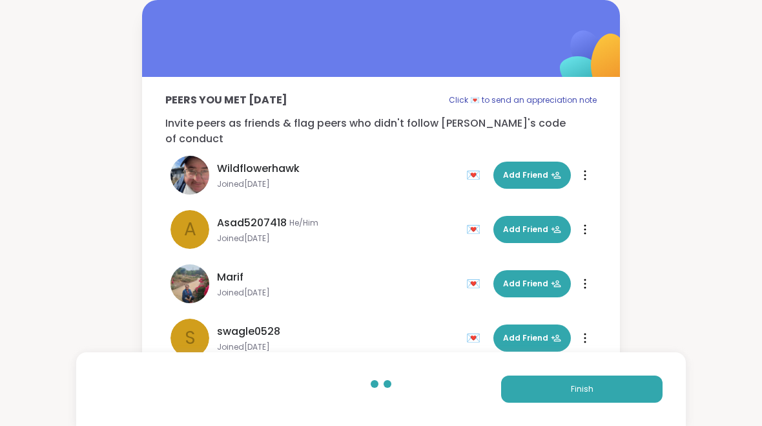
scroll to position [119, 0]
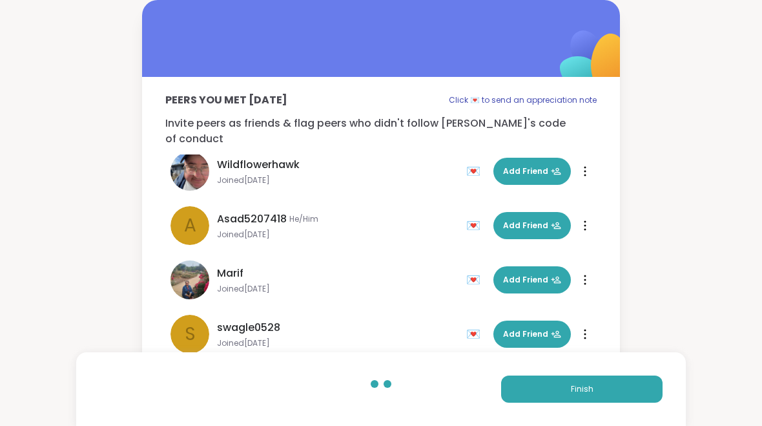
click at [530, 220] on span "Add Friend" at bounding box center [532, 226] width 58 height 12
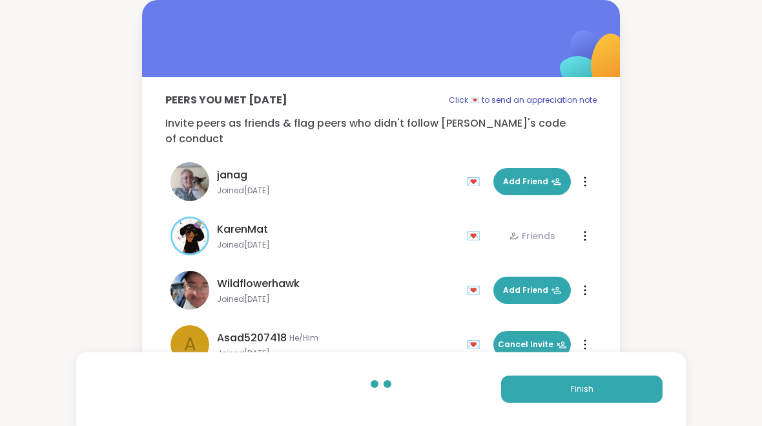
scroll to position [0, 0]
click at [526, 174] on button "Add Friend" at bounding box center [531, 181] width 77 height 27
